Goal: Task Accomplishment & Management: Use online tool/utility

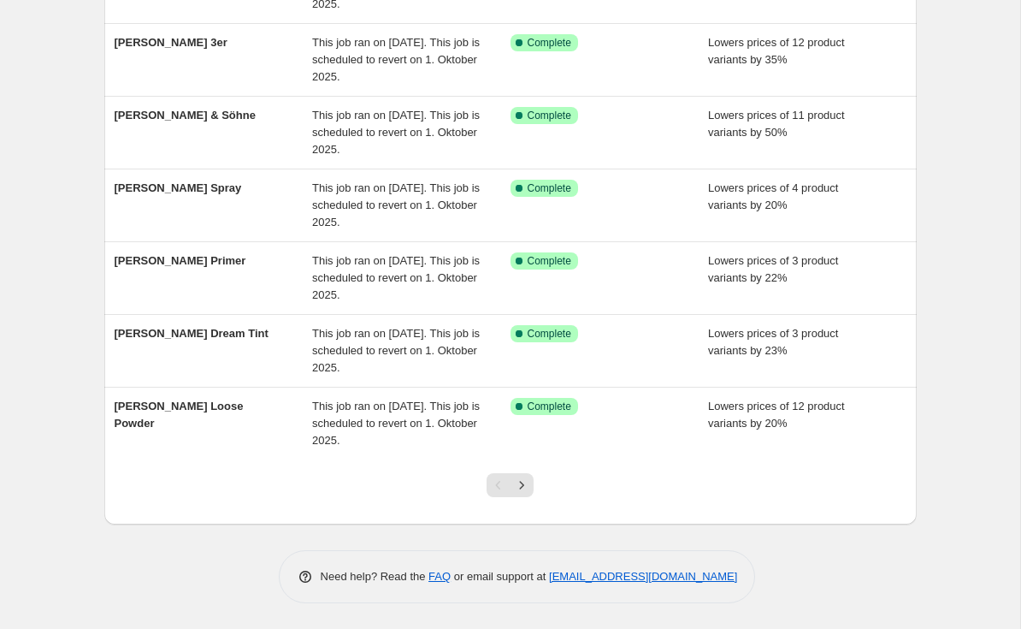
scroll to position [423, 0]
click at [522, 487] on icon "Next" at bounding box center [521, 485] width 17 height 17
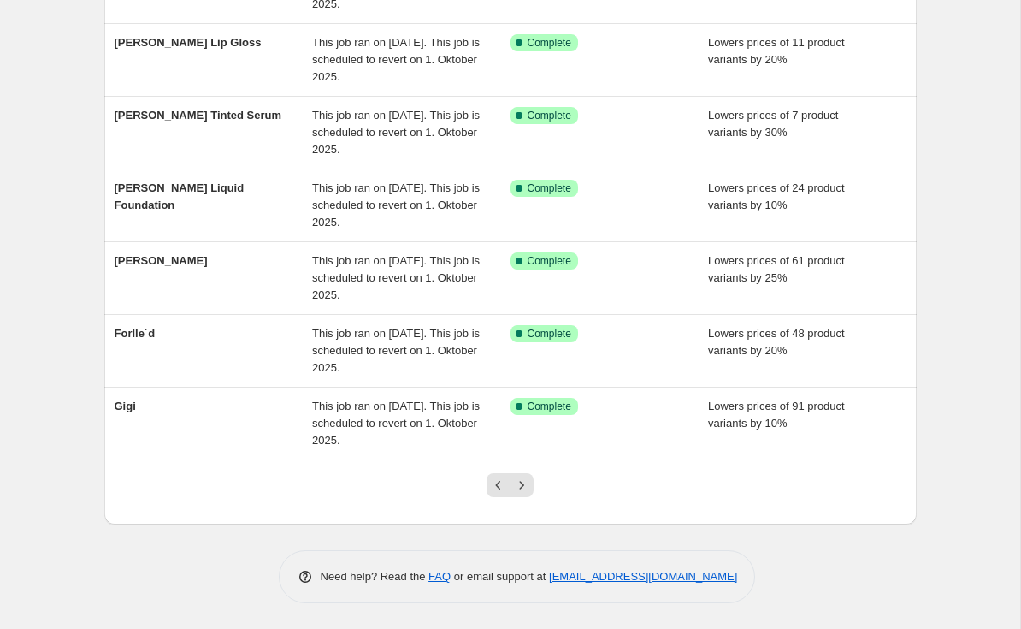
click at [520, 483] on icon "Next" at bounding box center [521, 485] width 17 height 17
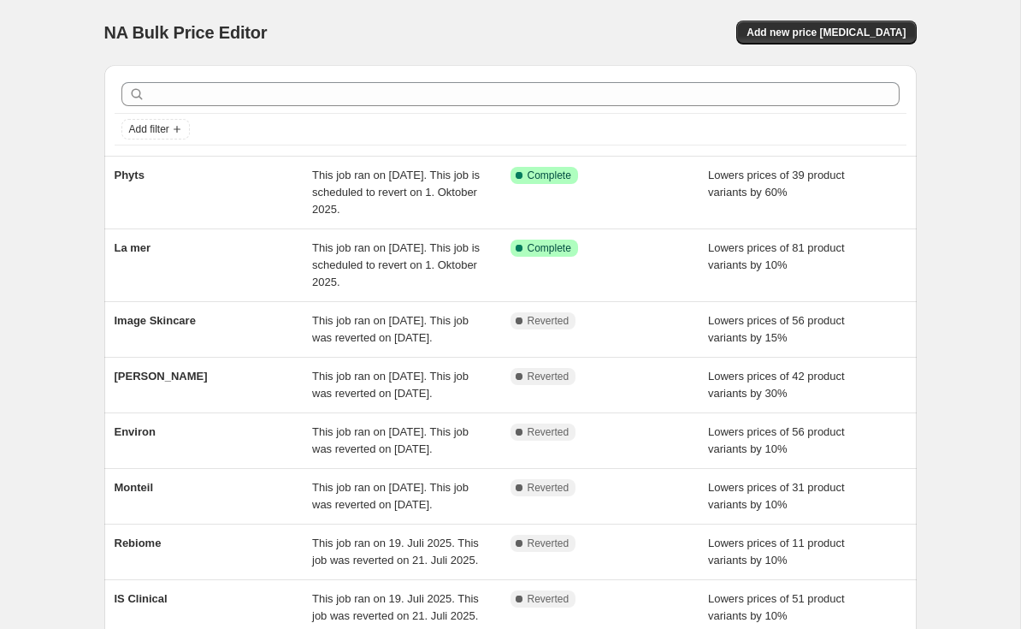
click at [191, 311] on div "Image Skincare This job ran on [DATE]. This job was reverted on [DATE]. Complet…" at bounding box center [510, 329] width 813 height 55
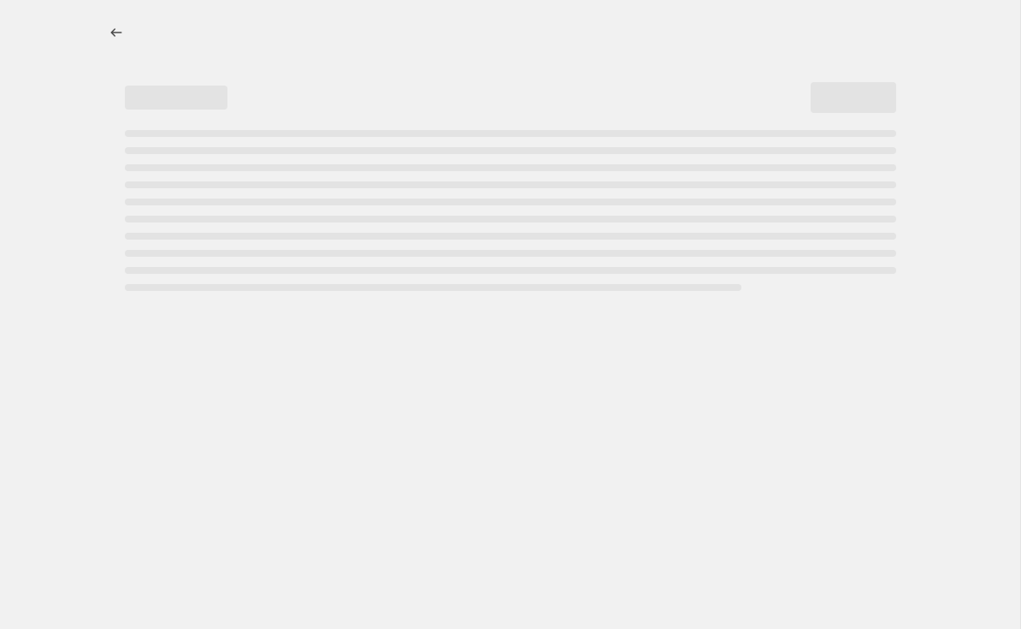
select select "percentage"
select select "remove"
select select "vendor"
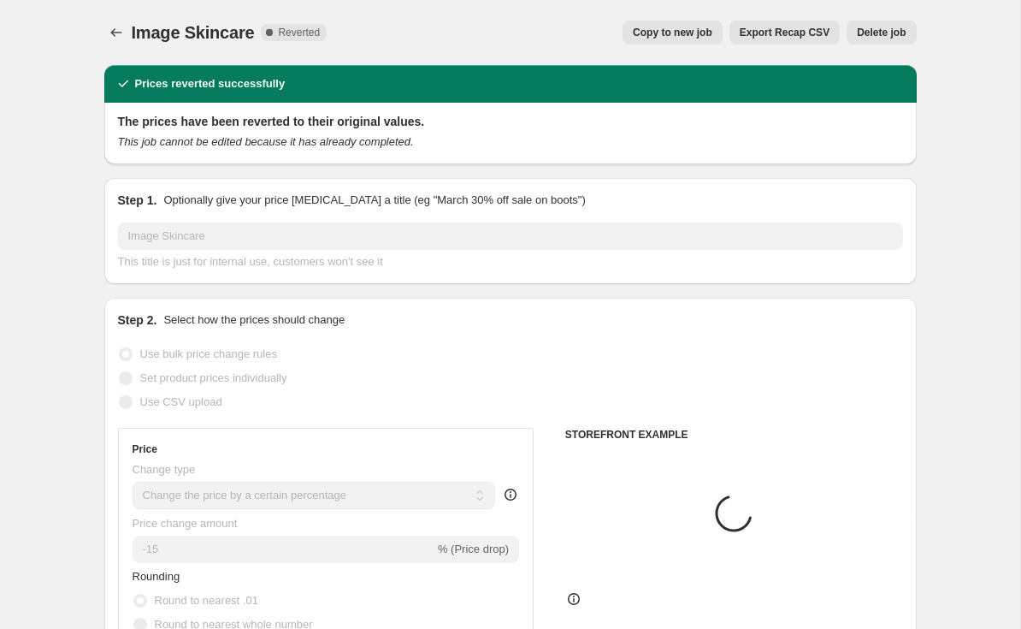
click at [705, 38] on span "Copy to new job" at bounding box center [673, 33] width 80 height 14
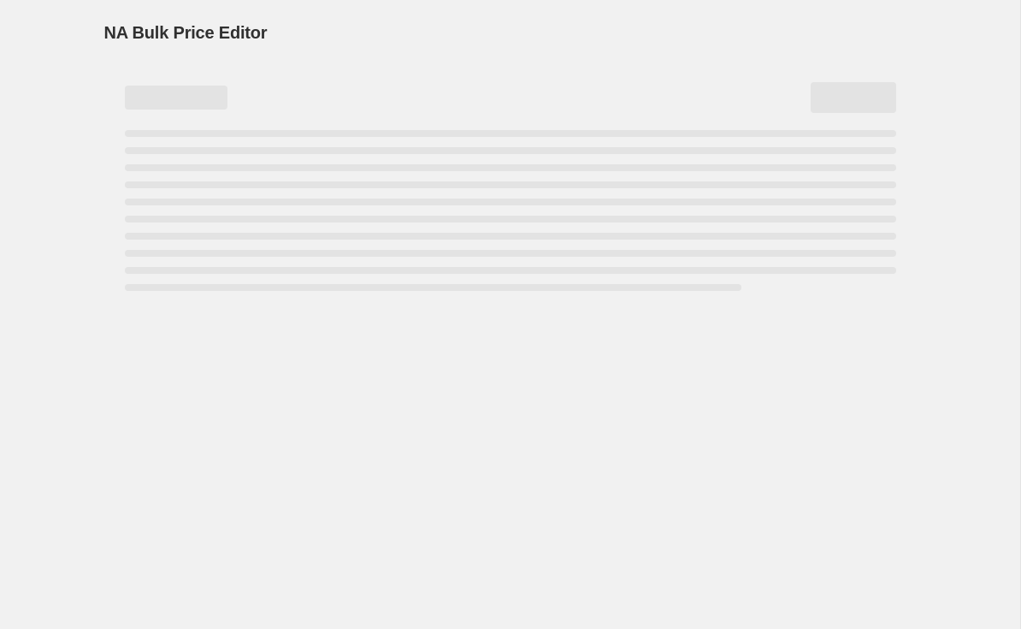
select select "percentage"
select select "remove"
select select "vendor"
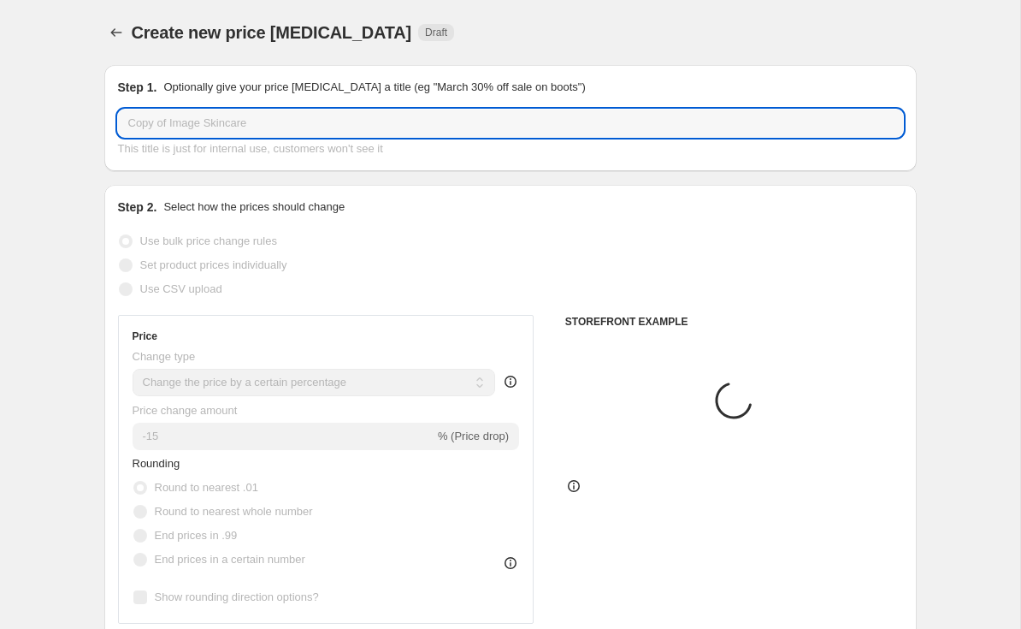
click at [172, 119] on input "Copy of Image Skincare" at bounding box center [510, 123] width 785 height 27
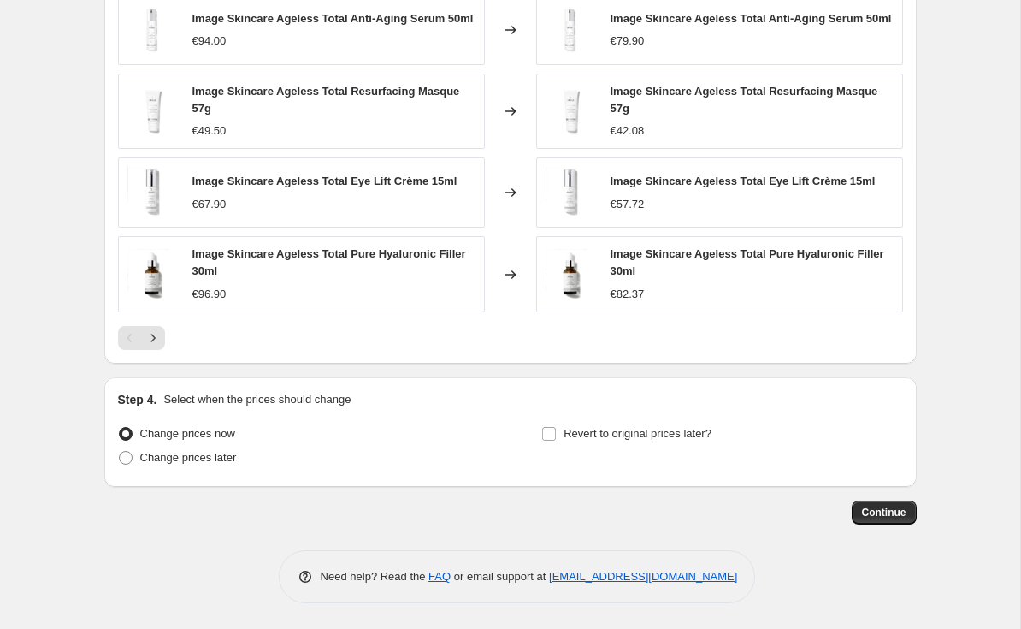
type input "Image Skincare"
click at [547, 433] on input "Revert to original prices later?" at bounding box center [549, 434] width 14 height 14
checkbox input "true"
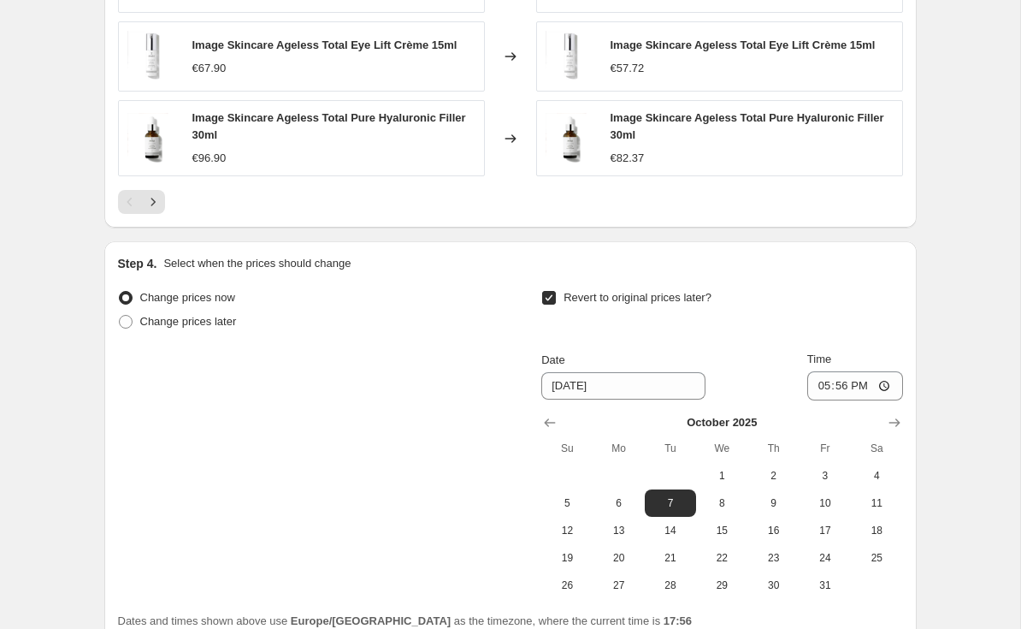
scroll to position [1424, 0]
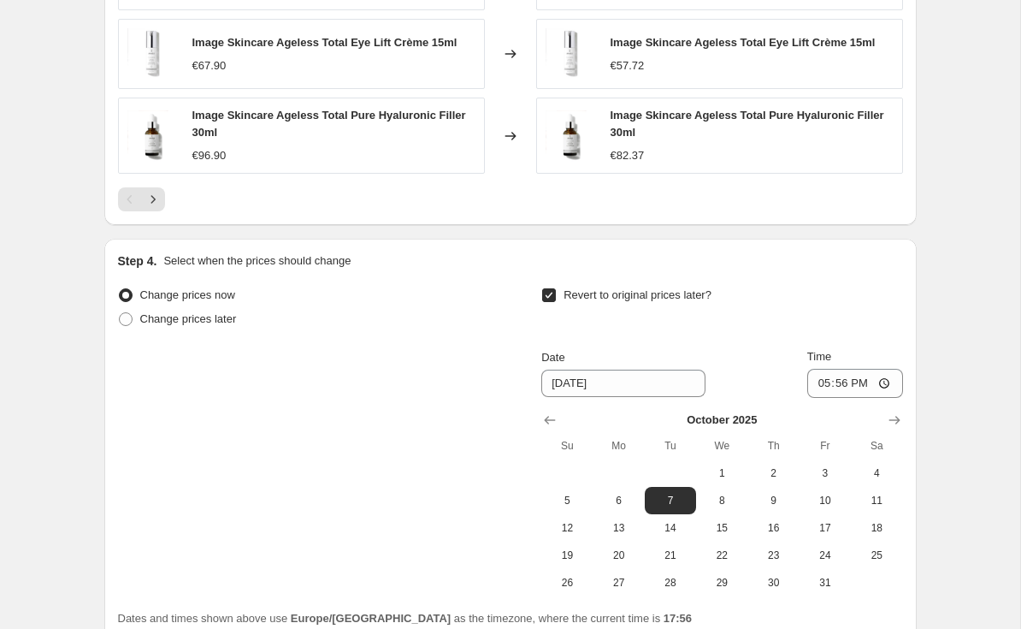
click at [724, 475] on span "1" at bounding box center [722, 473] width 38 height 14
type input "[DATE]"
click at [850, 388] on div "Date [DATE] Time 17:56" at bounding box center [722, 373] width 361 height 50
click at [858, 398] on input "17:56" at bounding box center [856, 383] width 96 height 29
type input "03:00"
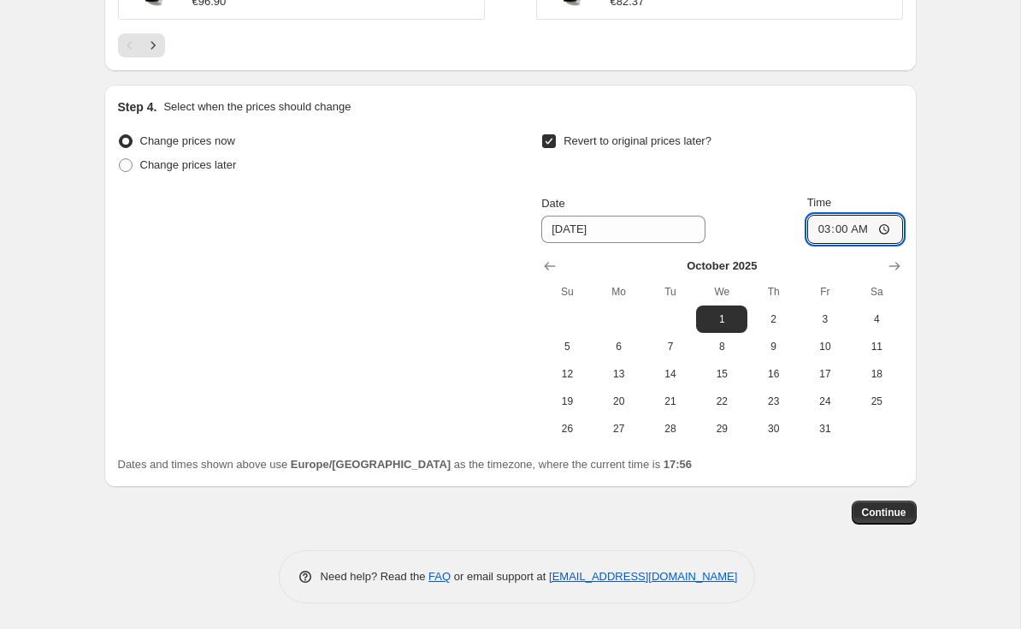
scroll to position [1583, 0]
click at [883, 512] on span "Continue" at bounding box center [884, 513] width 44 height 14
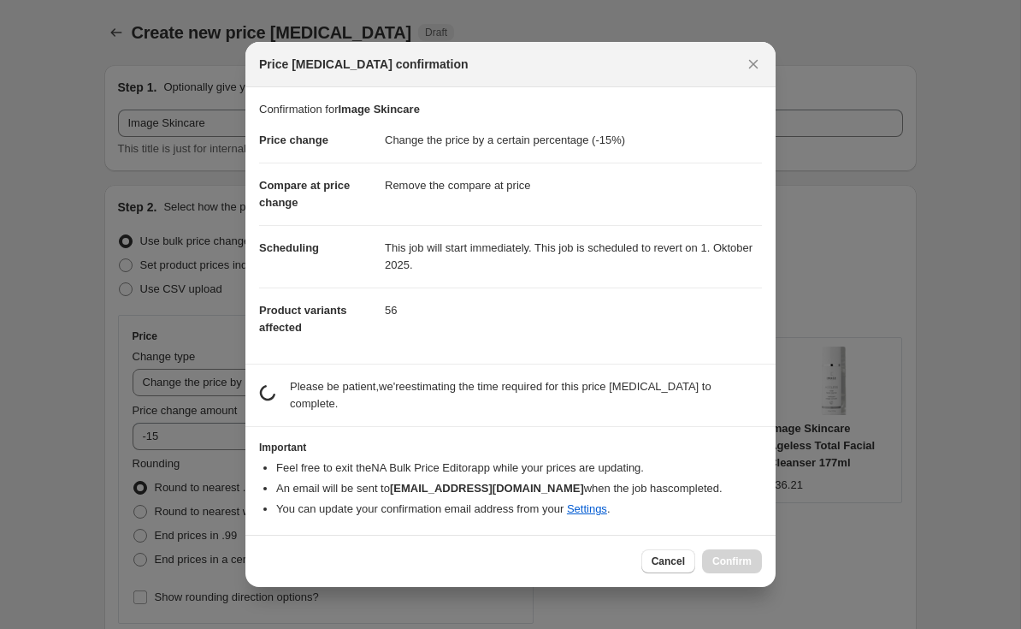
scroll to position [1582, 0]
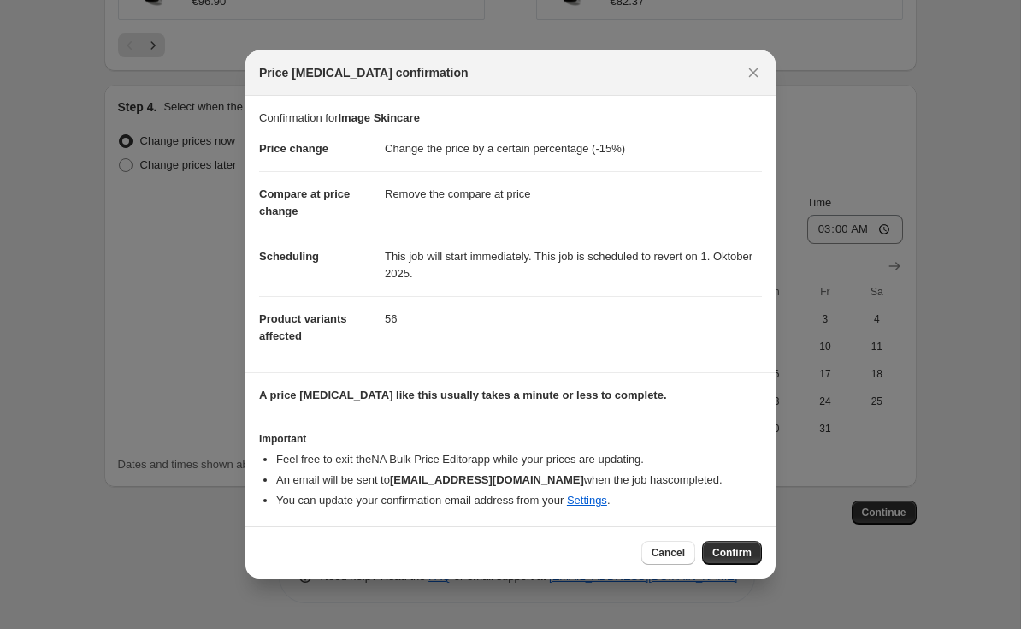
click at [746, 556] on span "Confirm" at bounding box center [732, 553] width 39 height 14
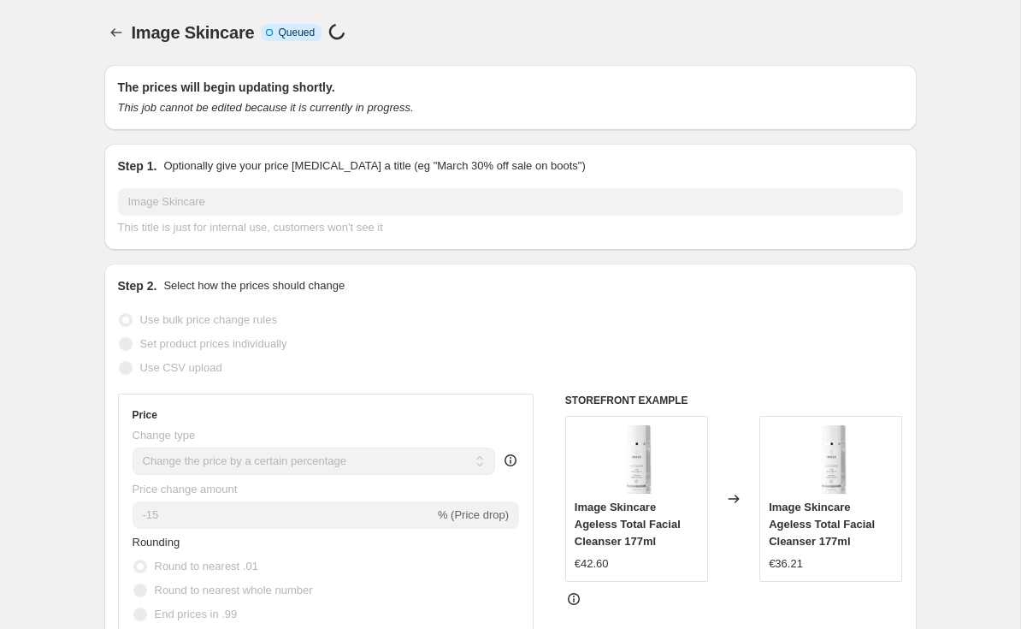
click at [110, 32] on icon "Price change jobs" at bounding box center [116, 32] width 17 height 17
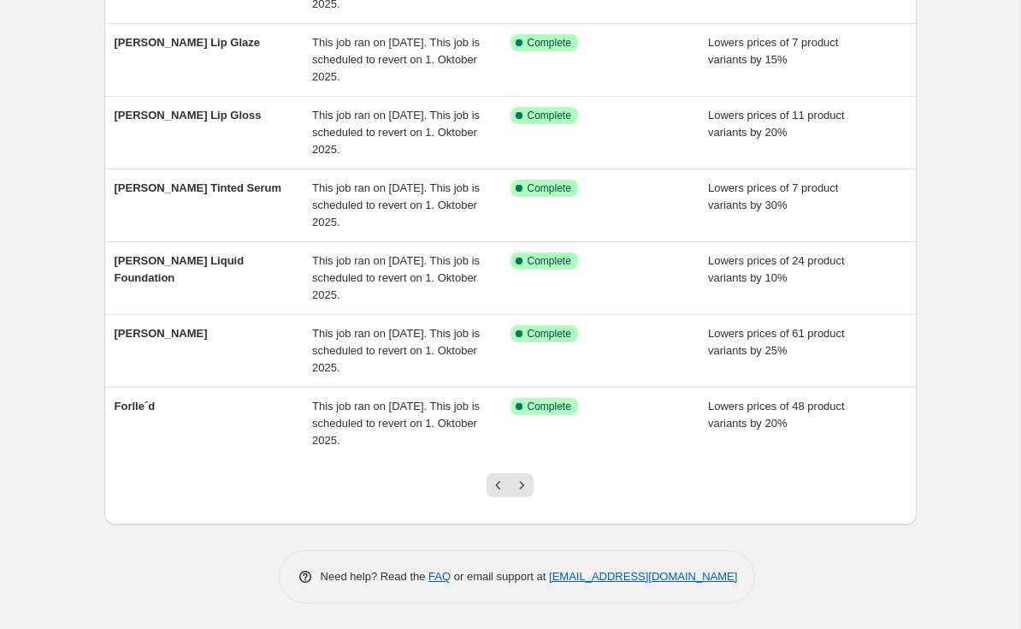
scroll to position [423, 0]
click at [522, 487] on icon "Next" at bounding box center [521, 485] width 17 height 17
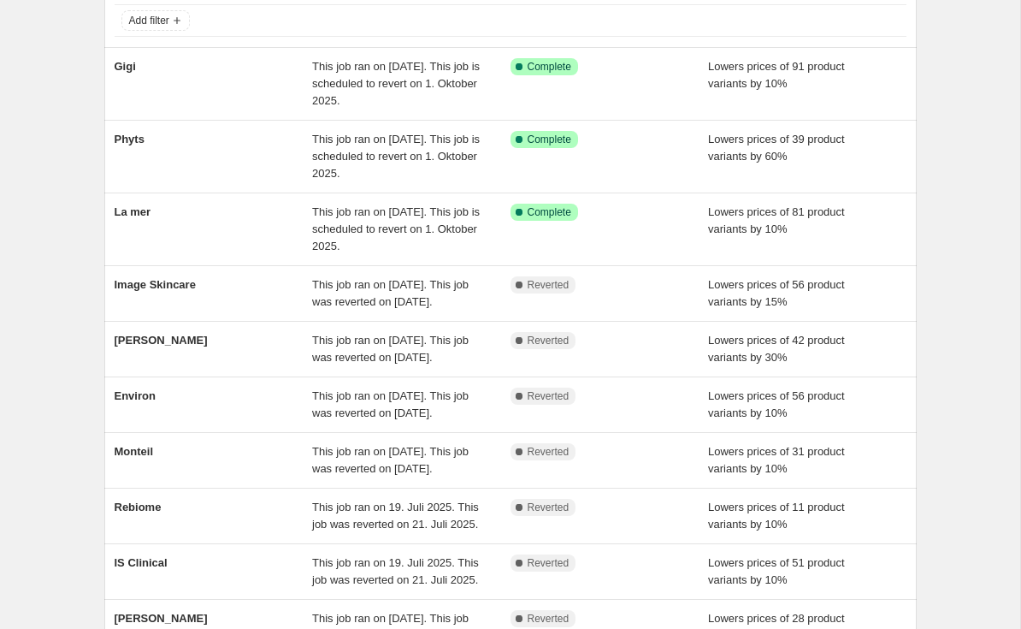
scroll to position [110, 0]
click at [153, 279] on span "Image Skincare" at bounding box center [155, 283] width 81 height 13
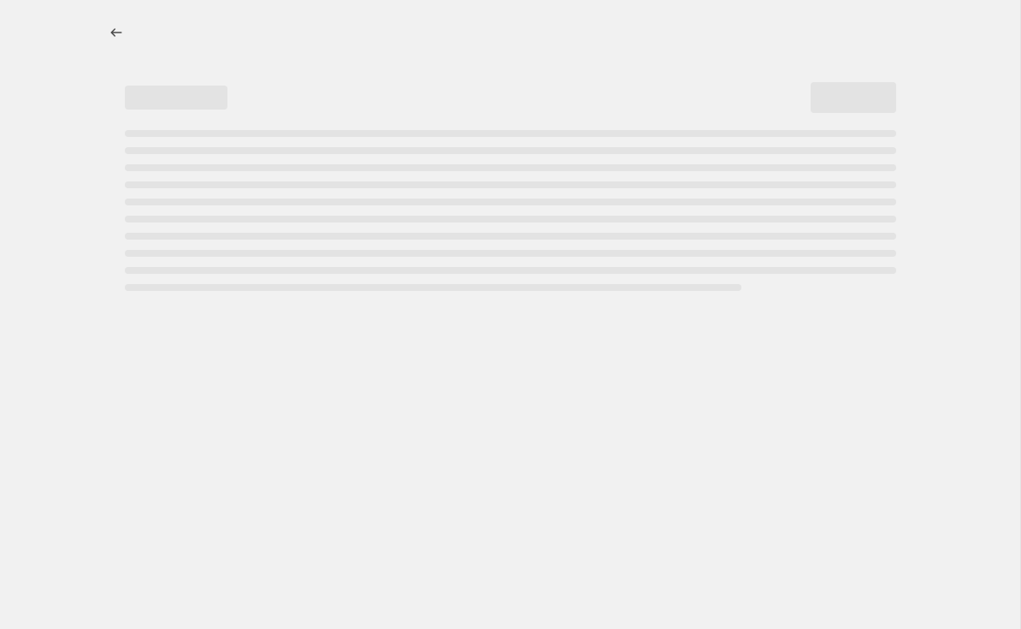
select select "percentage"
select select "remove"
select select "vendor"
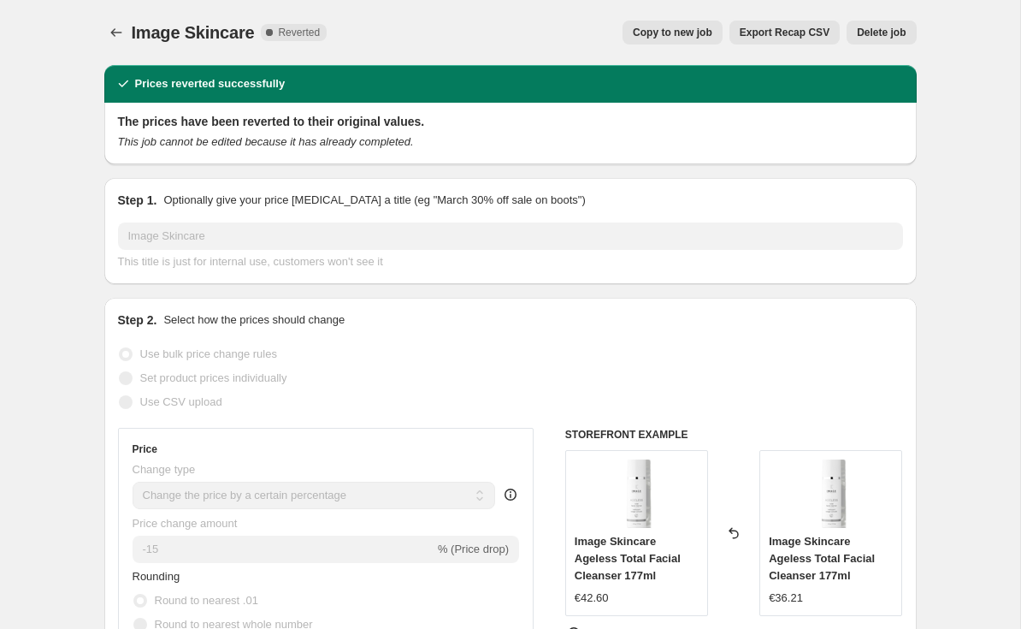
click at [893, 31] on span "Delete job" at bounding box center [881, 33] width 49 height 14
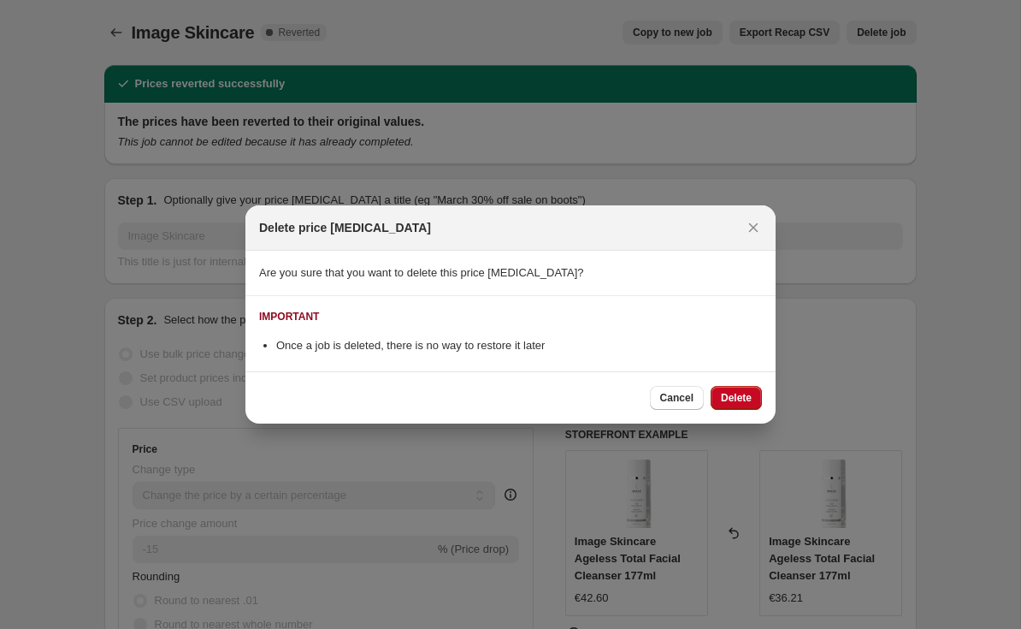
click at [743, 398] on span "Delete" at bounding box center [736, 398] width 31 height 14
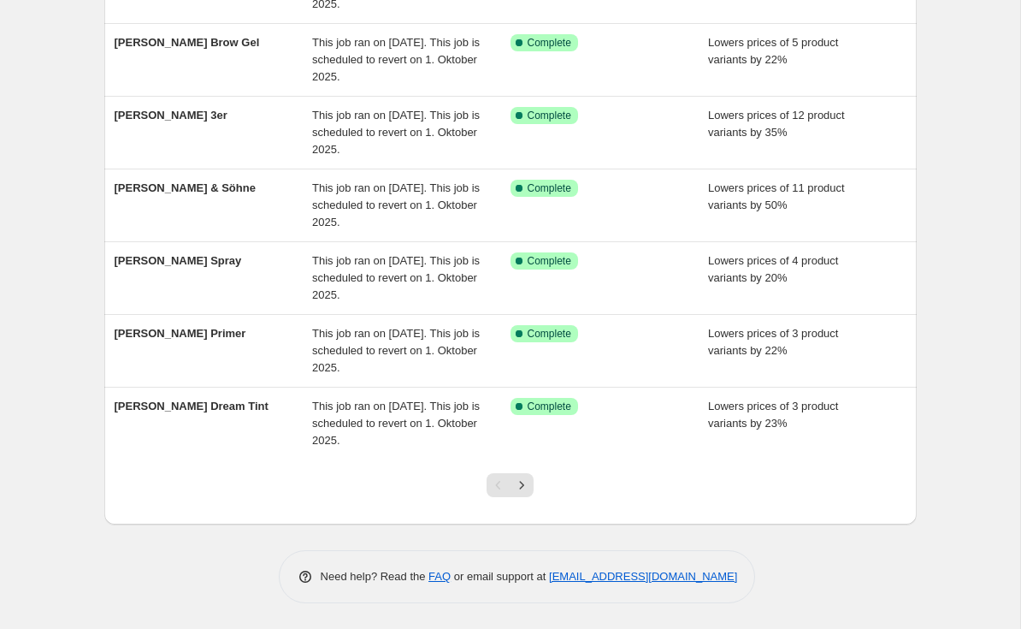
scroll to position [423, 0]
click at [517, 496] on button "Next" at bounding box center [522, 485] width 24 height 24
click at [518, 482] on icon "Next" at bounding box center [521, 485] width 17 height 17
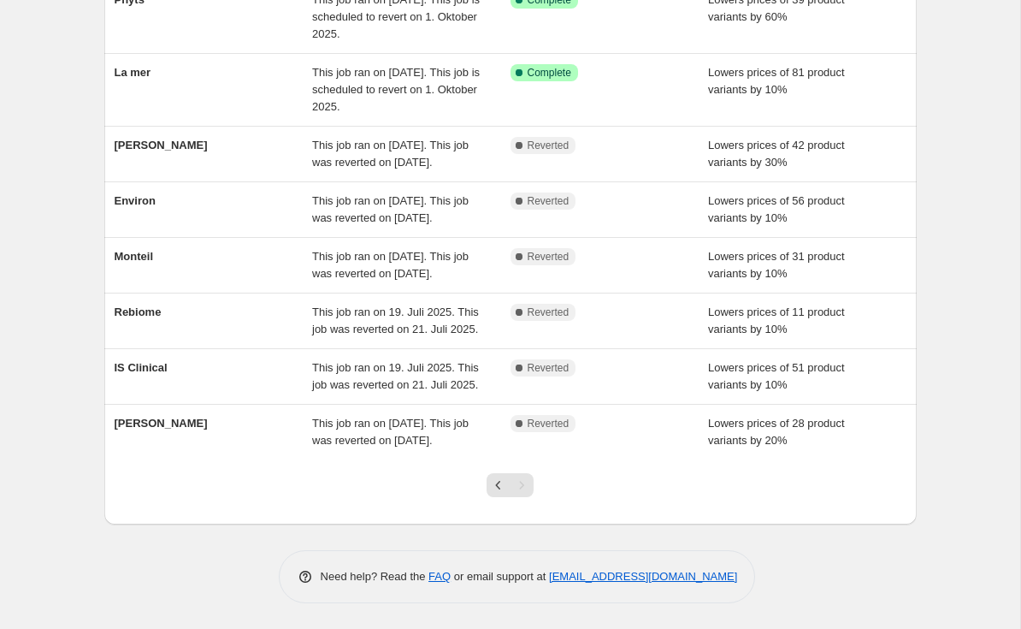
scroll to position [270, 0]
click at [150, 199] on span "Environ" at bounding box center [135, 200] width 41 height 13
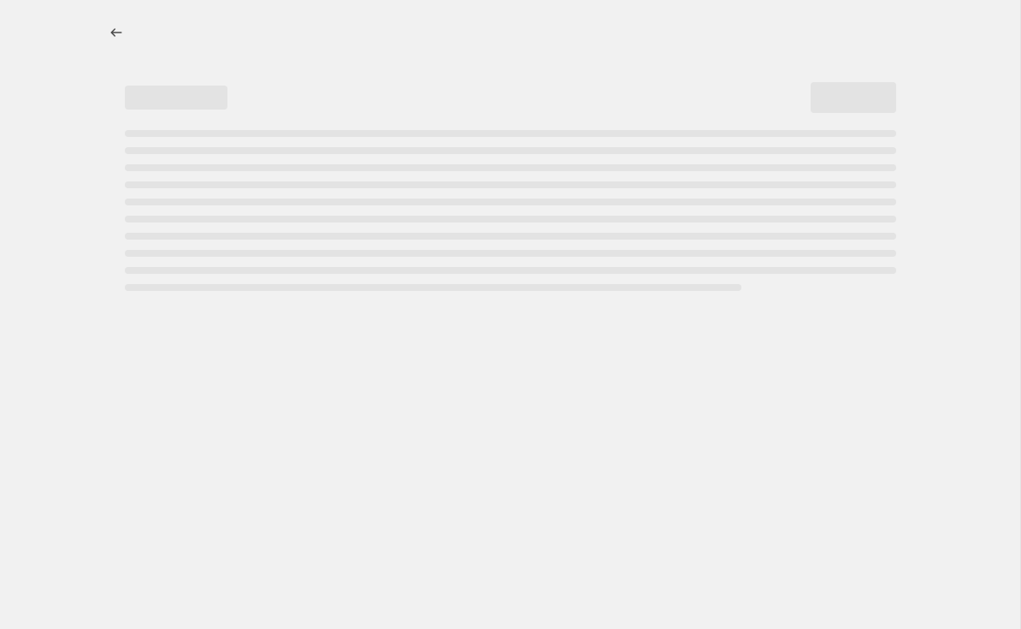
select select "percentage"
select select "vendor"
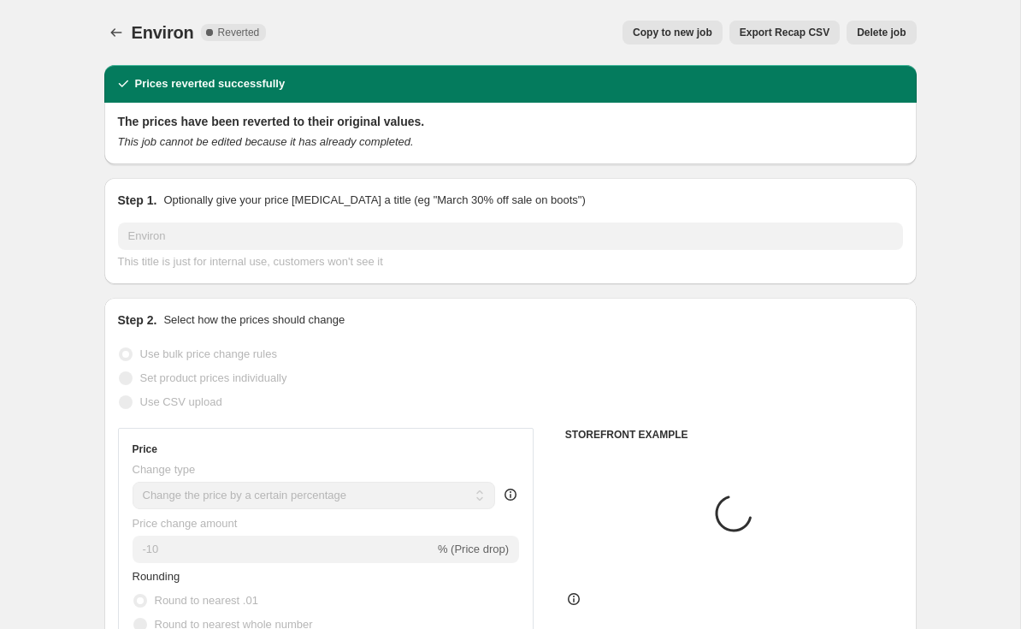
click at [681, 25] on button "Copy to new job" at bounding box center [673, 33] width 100 height 24
select select "percentage"
select select "vendor"
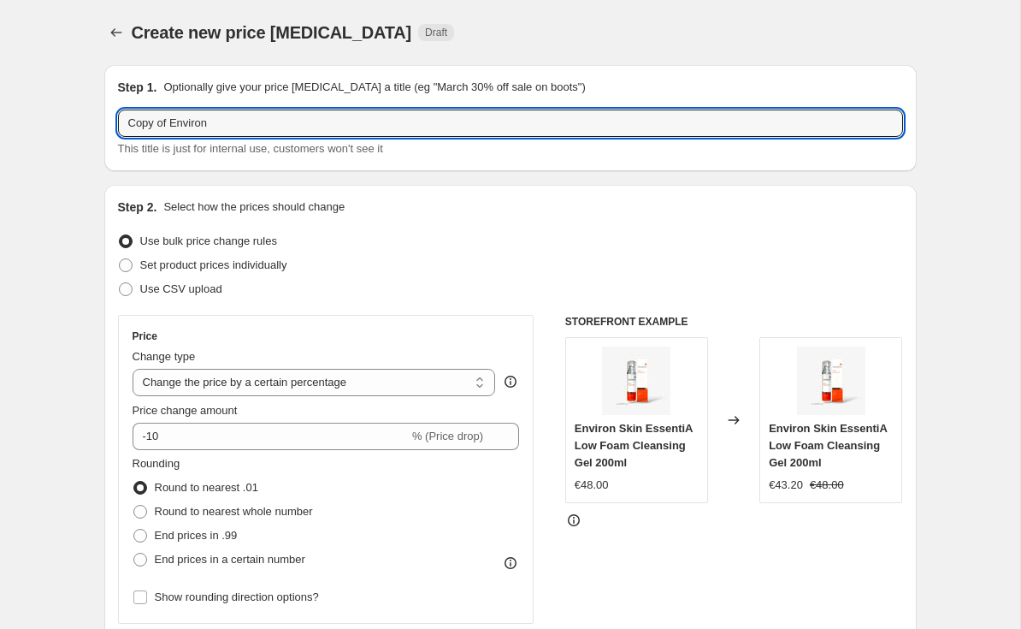
click at [163, 118] on input "Copy of Environ" at bounding box center [510, 123] width 785 height 27
click at [165, 103] on div "Step 1. Optionally give your price [MEDICAL_DATA] a title (eg "March 30% off sa…" at bounding box center [510, 118] width 785 height 79
click at [177, 121] on input "Copy of Environ" at bounding box center [510, 123] width 785 height 27
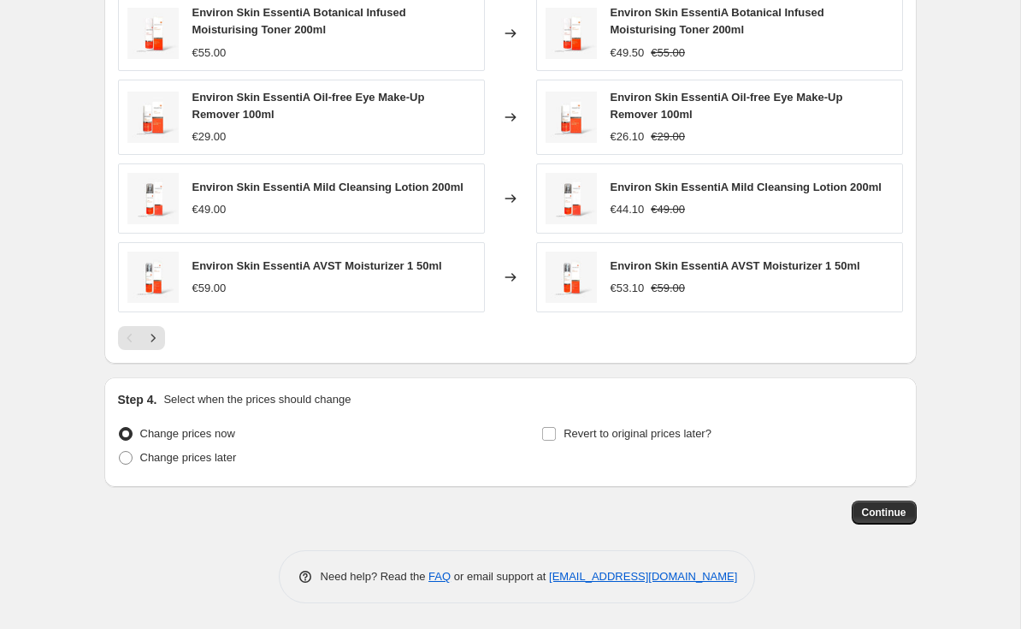
type input "Environ"
click at [554, 440] on input "Revert to original prices later?" at bounding box center [549, 434] width 14 height 14
checkbox input "true"
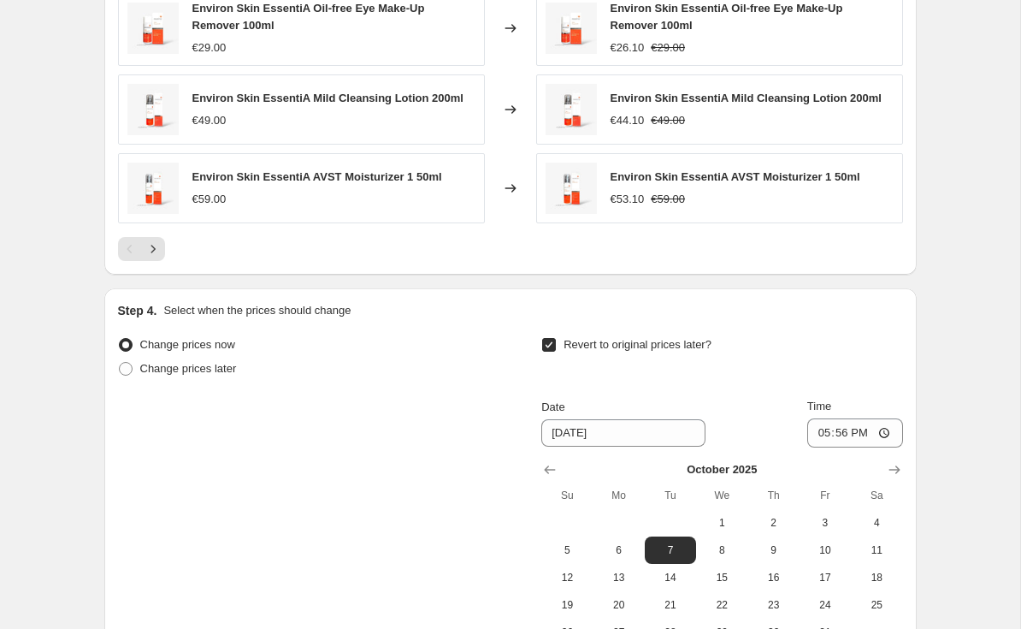
scroll to position [1390, 0]
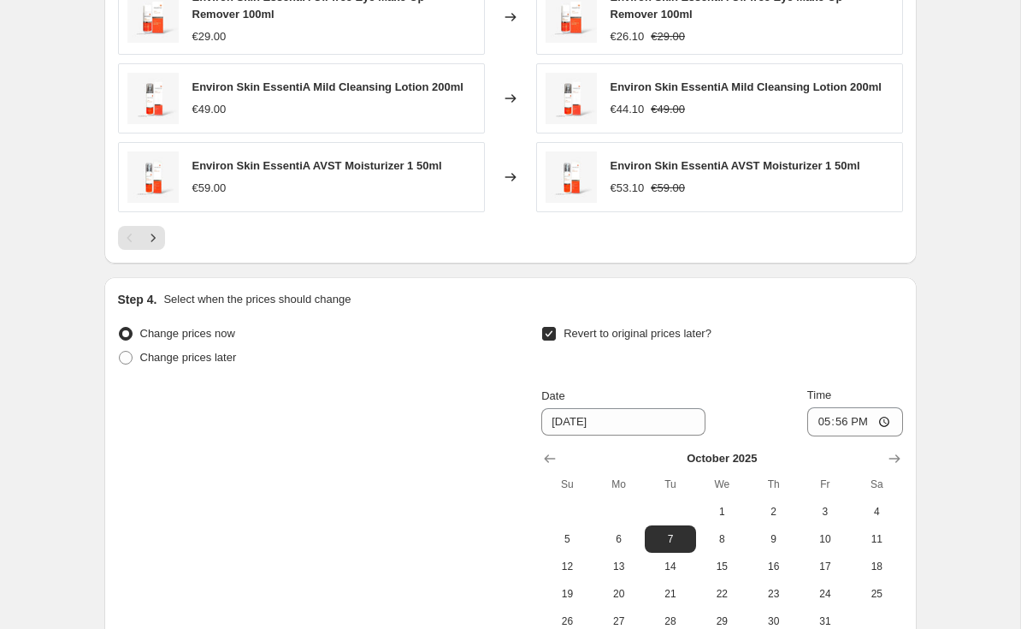
click at [725, 506] on span "1" at bounding box center [722, 512] width 38 height 14
type input "[DATE]"
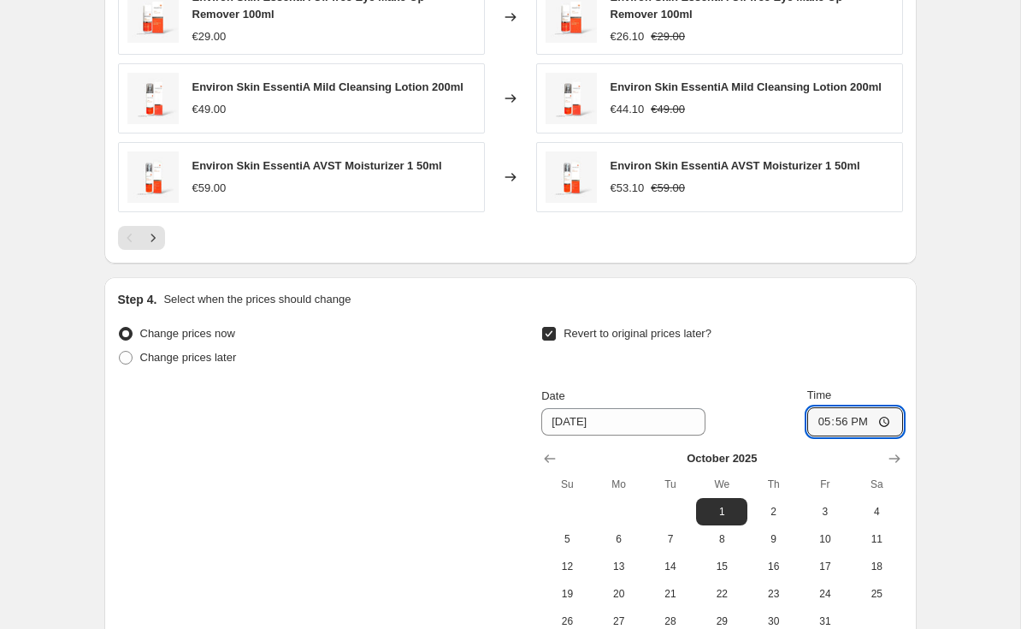
click at [867, 415] on input "17:56" at bounding box center [856, 421] width 96 height 29
type input "03:00"
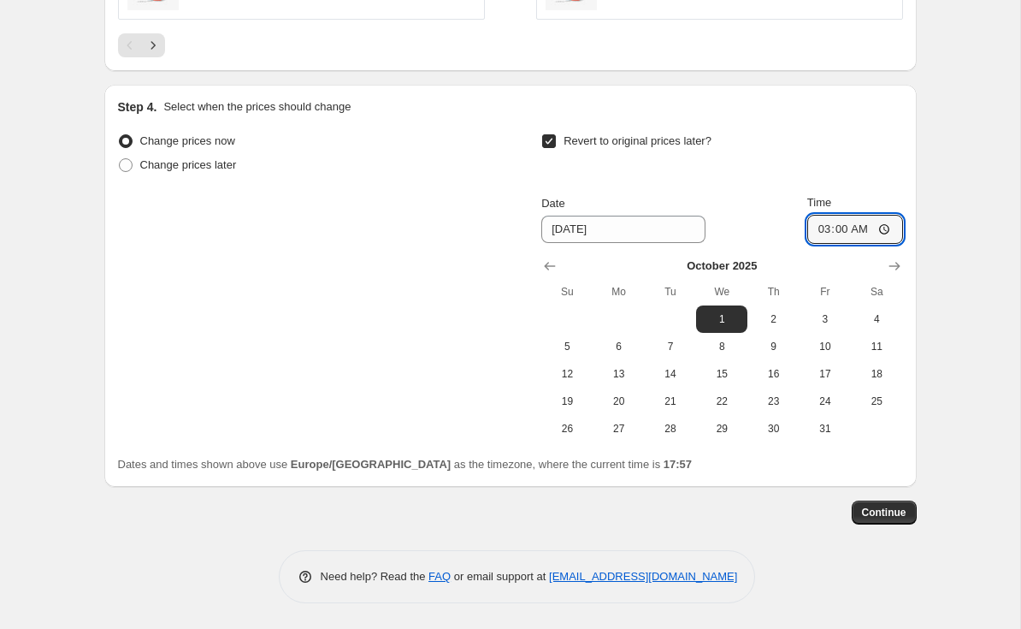
scroll to position [1582, 0]
click at [884, 519] on span "Continue" at bounding box center [884, 513] width 44 height 14
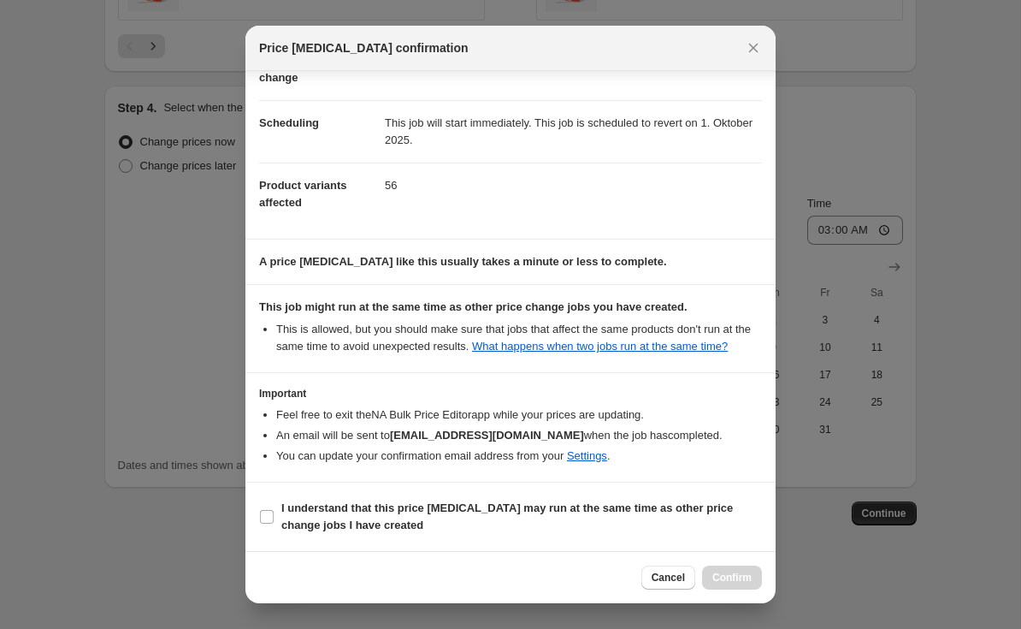
scroll to position [126, 0]
click at [678, 515] on span "I understand that this price [MEDICAL_DATA] may run at the same time as other p…" at bounding box center [521, 517] width 481 height 34
click at [274, 515] on input "I understand that this price [MEDICAL_DATA] may run at the same time as other p…" at bounding box center [267, 517] width 14 height 14
checkbox input "true"
click at [735, 580] on span "Confirm" at bounding box center [732, 578] width 39 height 14
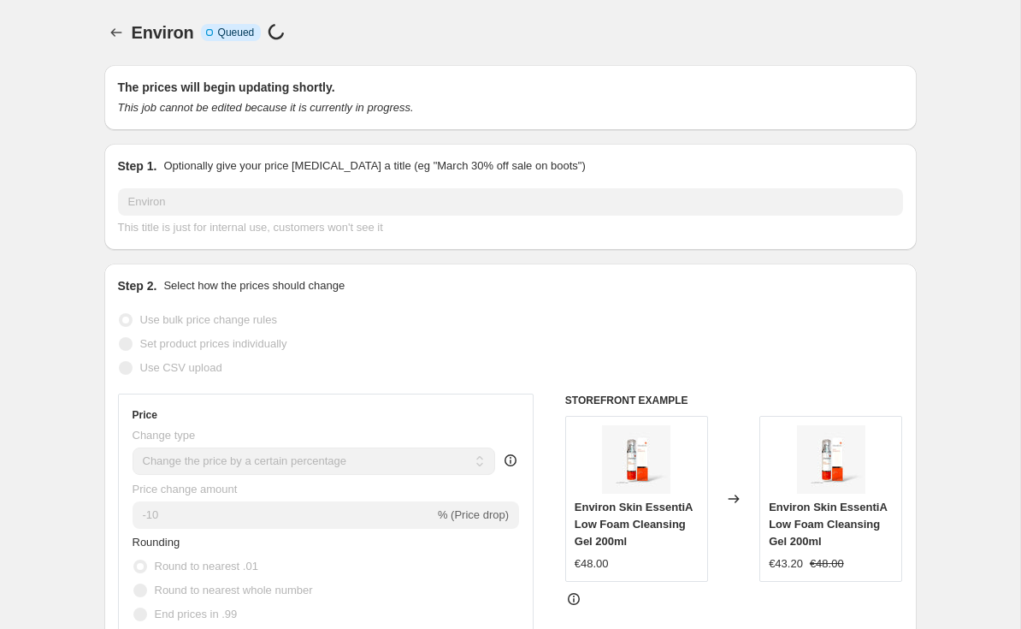
click at [117, 36] on icon "Price change jobs" at bounding box center [116, 32] width 17 height 17
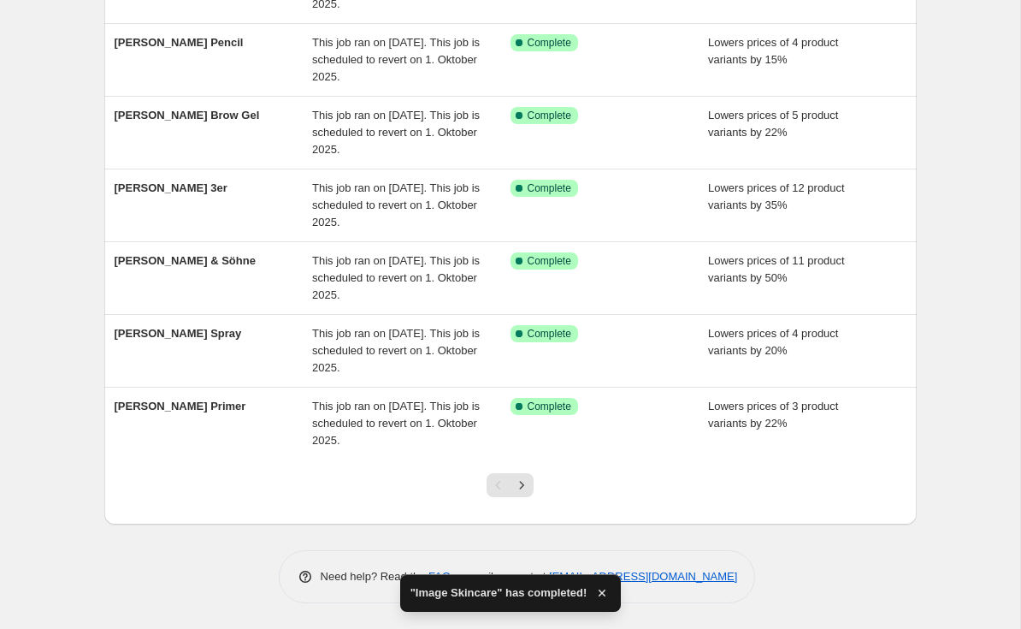
scroll to position [423, 0]
click at [519, 487] on icon "Next" at bounding box center [521, 485] width 17 height 17
click at [521, 483] on icon "Next" at bounding box center [522, 485] width 4 height 8
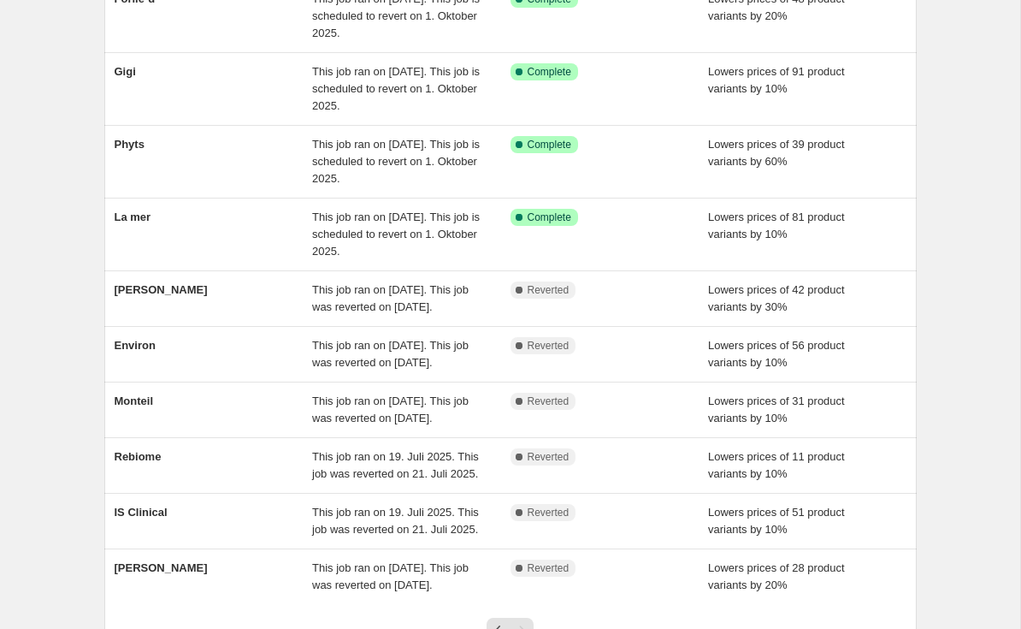
click at [124, 352] on span "Environ" at bounding box center [135, 345] width 41 height 13
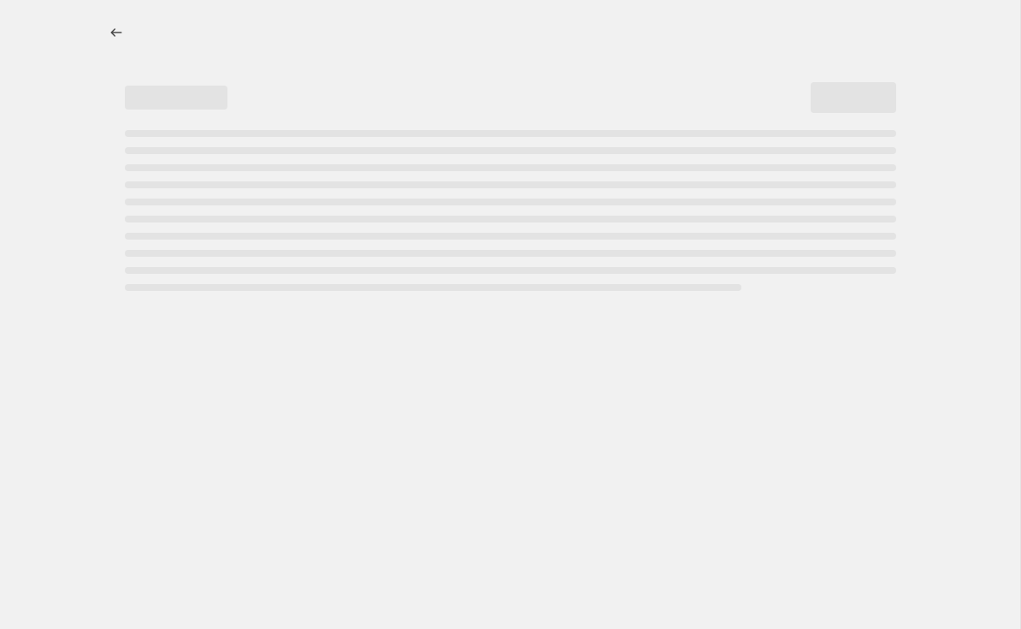
select select "percentage"
select select "vendor"
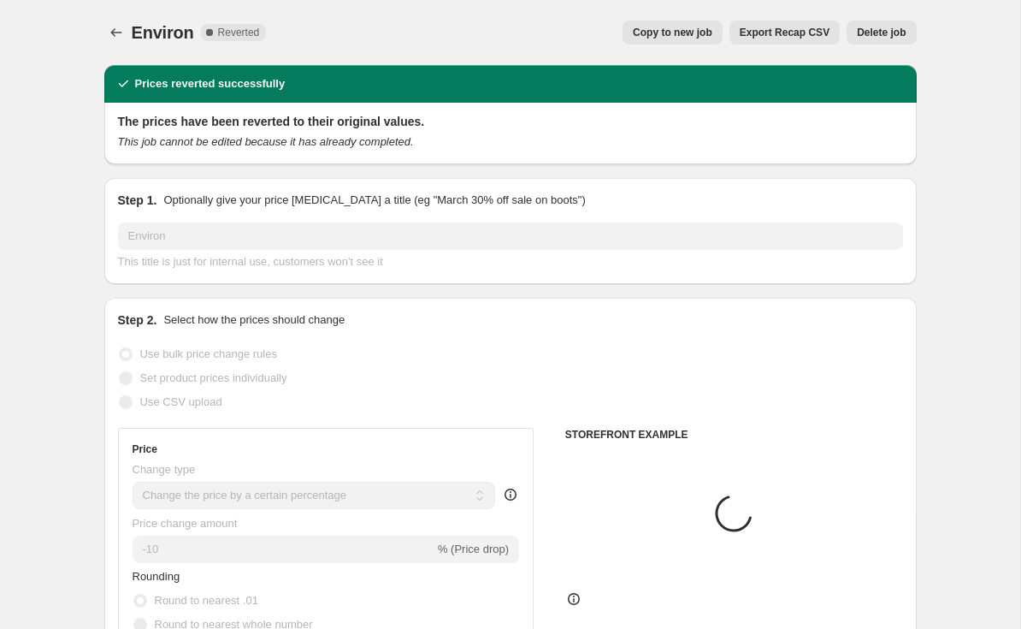
click at [881, 37] on span "Delete job" at bounding box center [881, 33] width 49 height 14
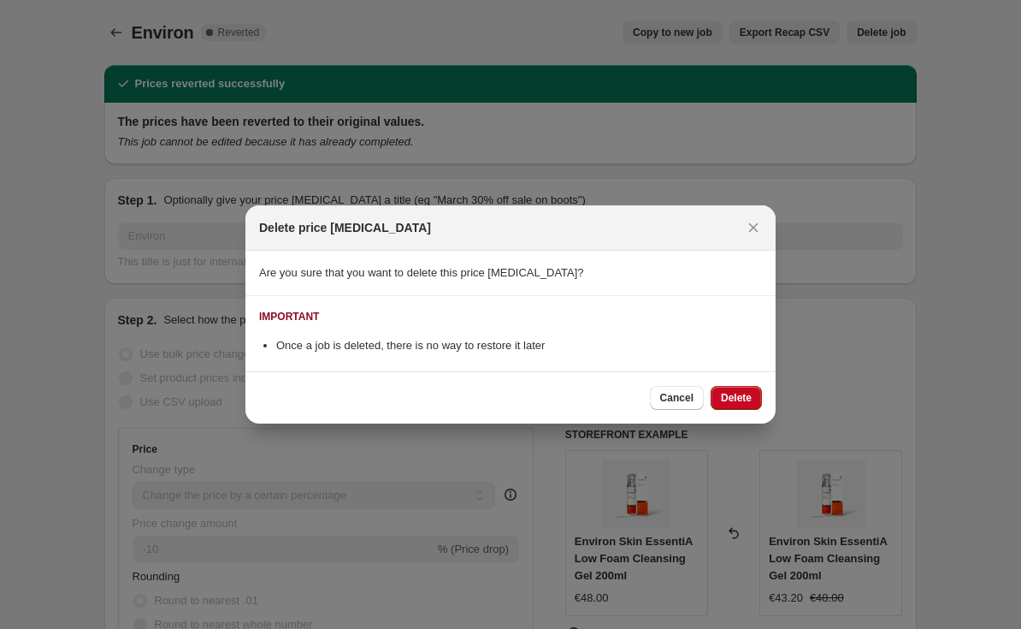
click at [737, 399] on span "Delete" at bounding box center [736, 398] width 31 height 14
